Goal: Information Seeking & Learning: Learn about a topic

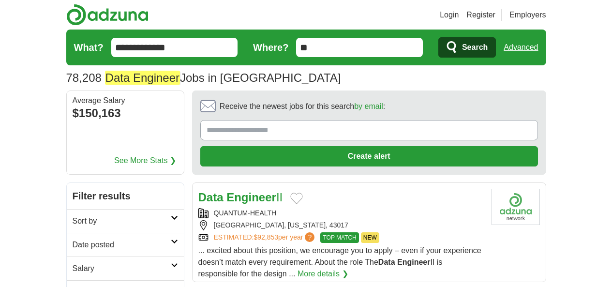
click at [73, 239] on h2 "Date posted" at bounding box center [122, 245] width 98 height 12
click at [73, 262] on div "Last 24 hours Last 3 days Last 7 days" at bounding box center [125, 281] width 105 height 39
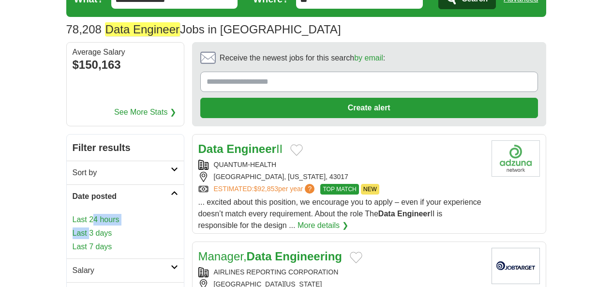
click at [73, 227] on link "Last 3 days" at bounding box center [125, 233] width 105 height 12
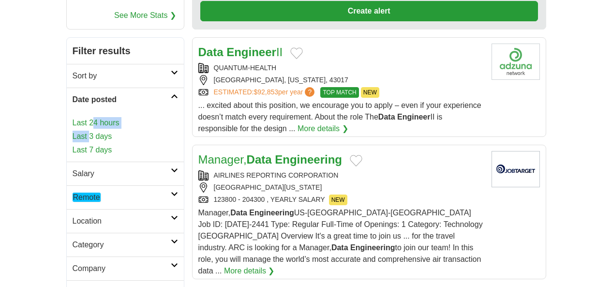
click at [67, 185] on link "Remote" at bounding box center [125, 197] width 117 height 24
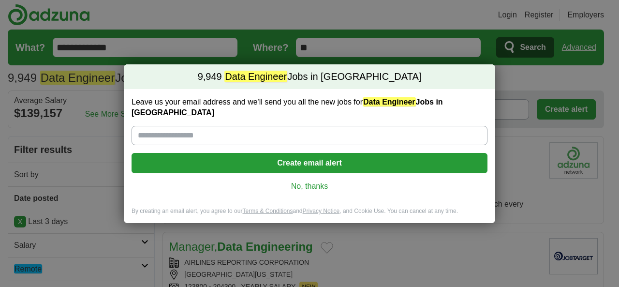
click at [312, 184] on link "No, thanks" at bounding box center [309, 186] width 341 height 11
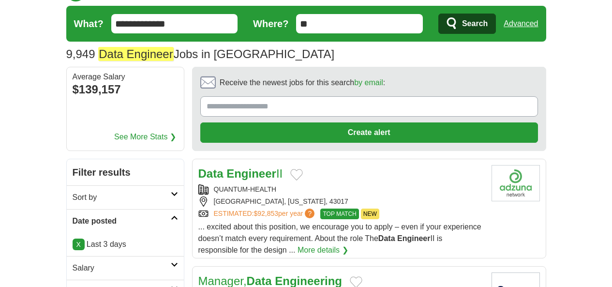
scroll to position [48, 0]
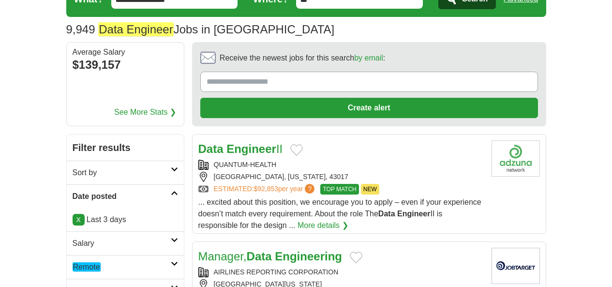
click at [73, 261] on h2 "Remote" at bounding box center [122, 267] width 98 height 12
click at [73, 286] on em "Remote" at bounding box center [87, 290] width 28 height 9
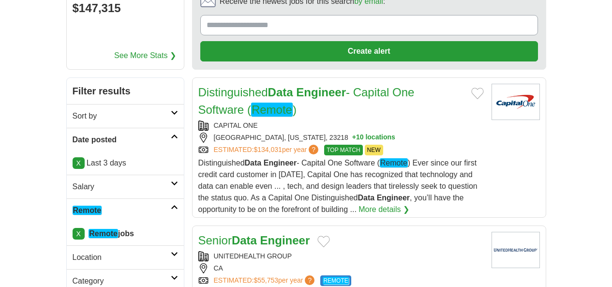
scroll to position [194, 0]
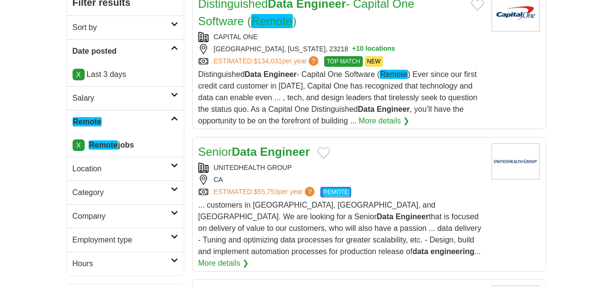
click at [67, 86] on link "Salary" at bounding box center [125, 98] width 117 height 24
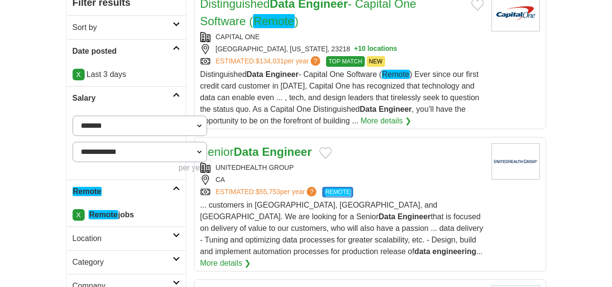
click at [89, 116] on select "**********" at bounding box center [140, 126] width 135 height 20
select select "******"
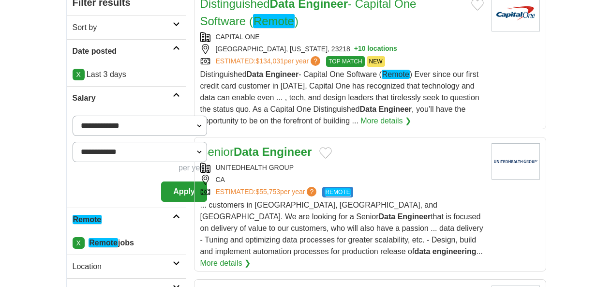
click at [161, 181] on button "Apply" at bounding box center [183, 191] width 45 height 20
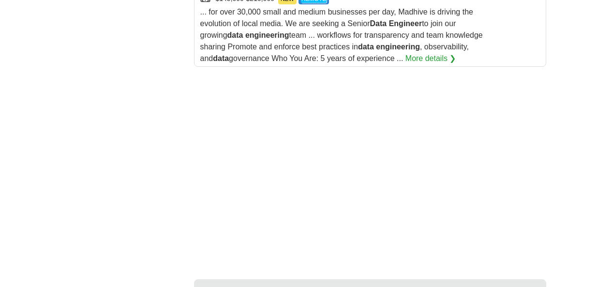
scroll to position [1549, 0]
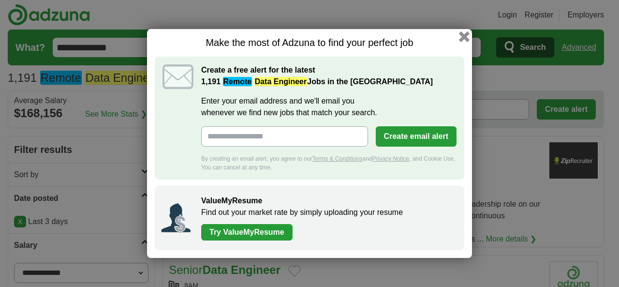
click at [461, 35] on button "button" at bounding box center [464, 36] width 11 height 11
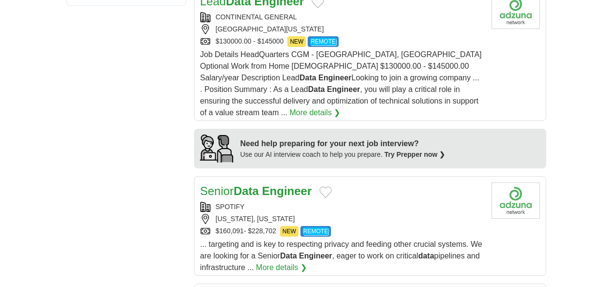
scroll to position [919, 0]
